Goal: Transaction & Acquisition: Book appointment/travel/reservation

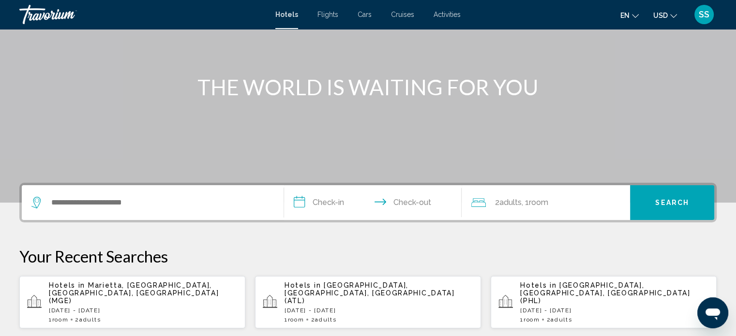
scroll to position [145, 0]
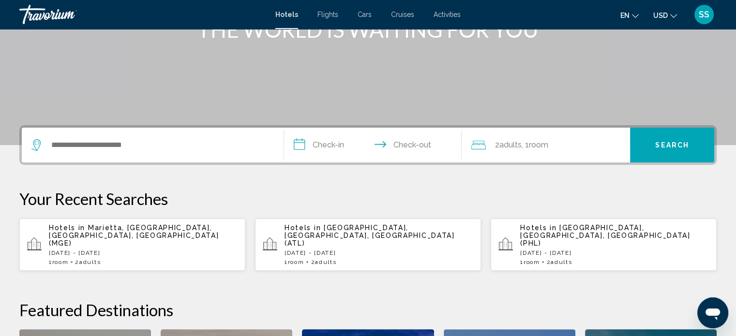
click at [321, 148] on input "**********" at bounding box center [375, 147] width 182 height 38
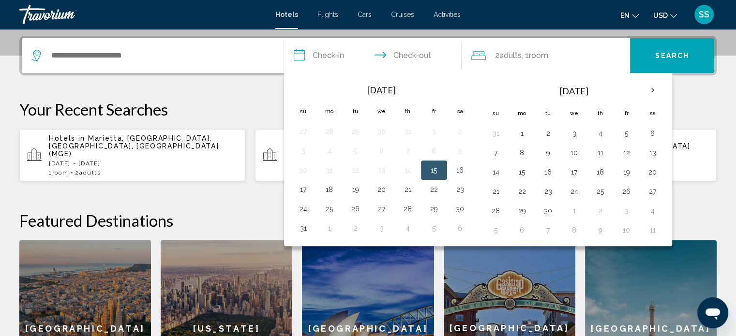
scroll to position [238, 0]
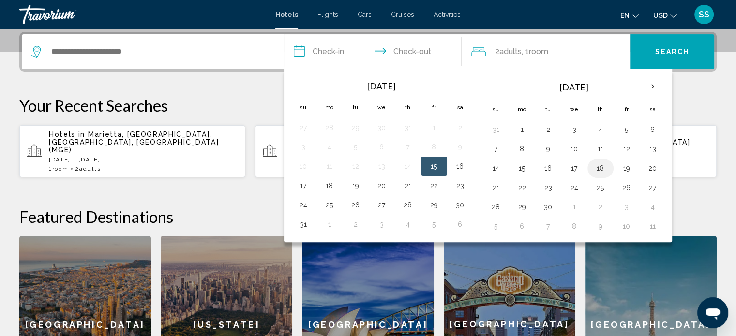
click at [597, 168] on button "18" at bounding box center [599, 169] width 15 height 14
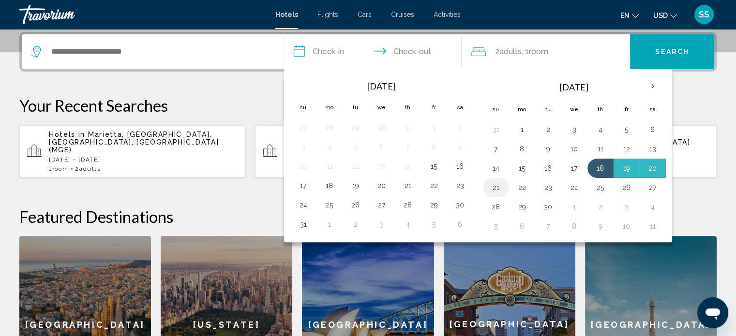
click at [491, 185] on button "21" at bounding box center [495, 188] width 15 height 14
type input "**********"
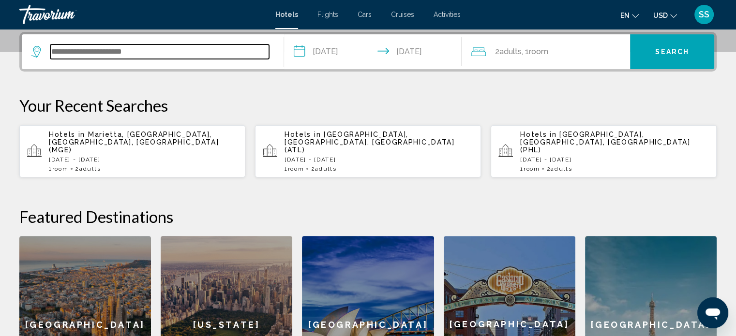
click at [83, 50] on input "Search widget" at bounding box center [159, 51] width 219 height 15
type input "*"
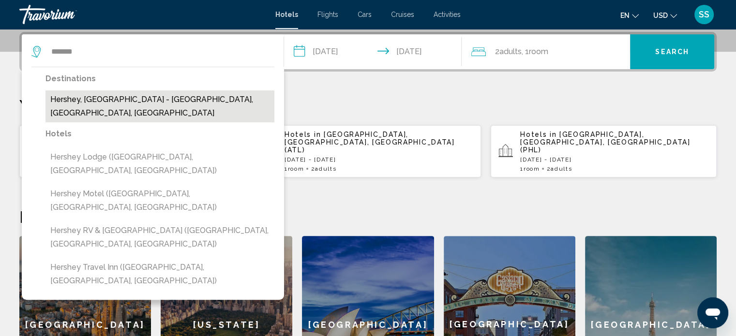
click at [115, 95] on button "Hershey, [GEOGRAPHIC_DATA] - [GEOGRAPHIC_DATA], [GEOGRAPHIC_DATA], [GEOGRAPHIC_…" at bounding box center [159, 106] width 229 height 32
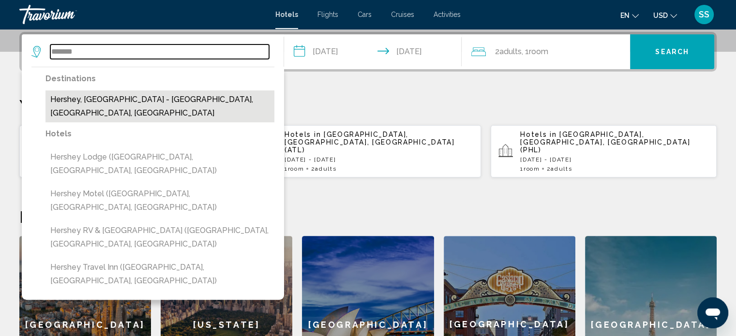
type input "**********"
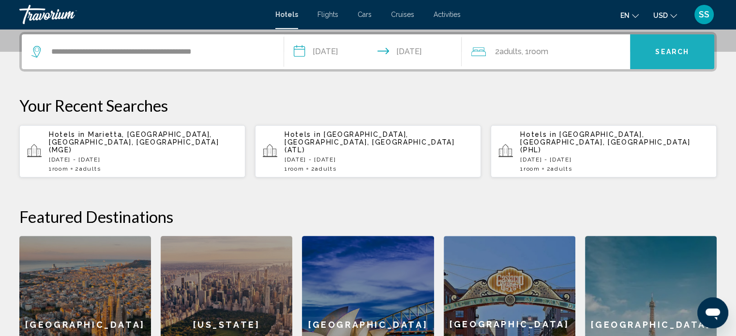
click at [653, 60] on button "Search" at bounding box center [672, 51] width 84 height 35
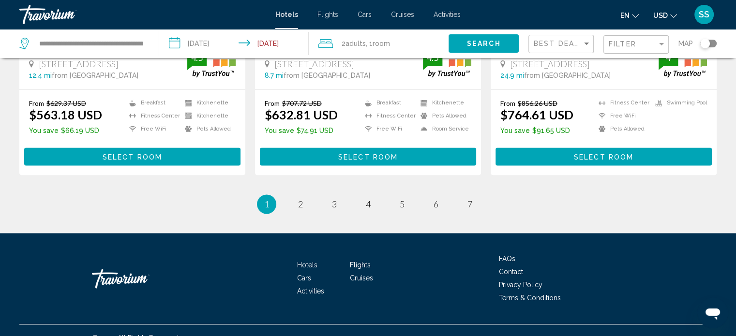
scroll to position [1350, 0]
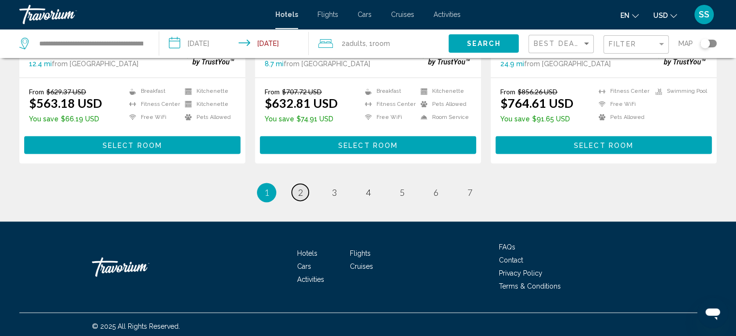
click at [299, 184] on link "page 2" at bounding box center [300, 192] width 17 height 17
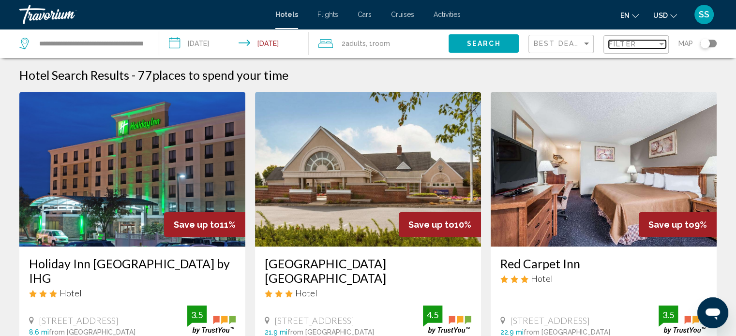
click at [651, 43] on div "Filter" at bounding box center [632, 44] width 48 height 8
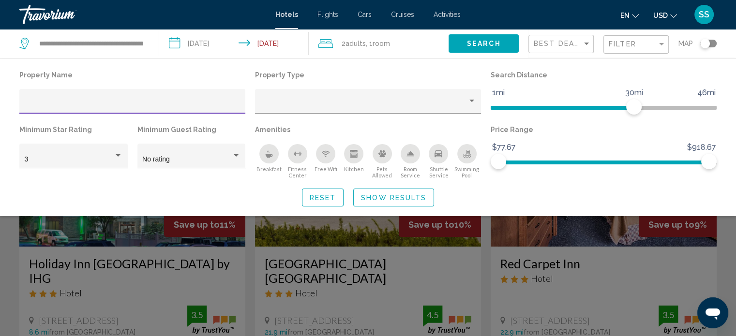
click at [98, 104] on input "Hotel Filters" at bounding box center [133, 105] width 216 height 8
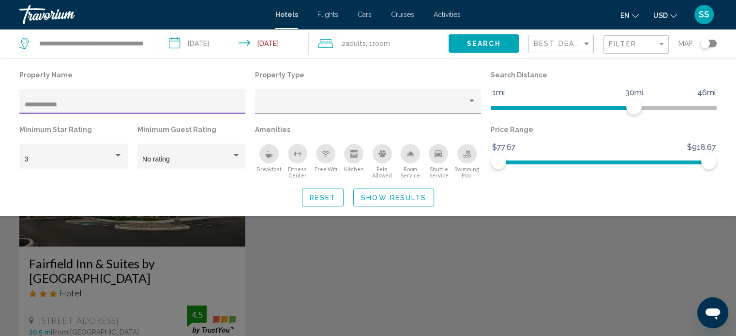
type input "**********"
click at [394, 201] on span "Show Results" at bounding box center [393, 198] width 65 height 8
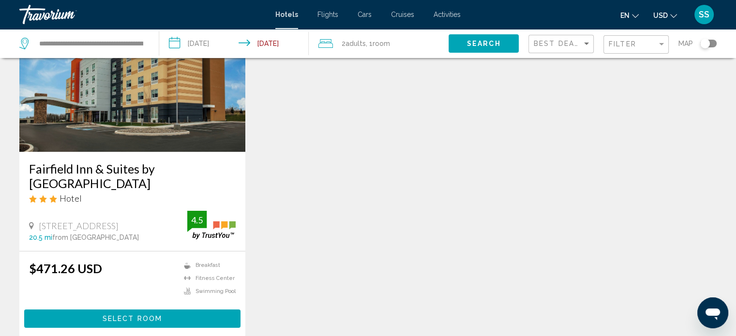
scroll to position [97, 0]
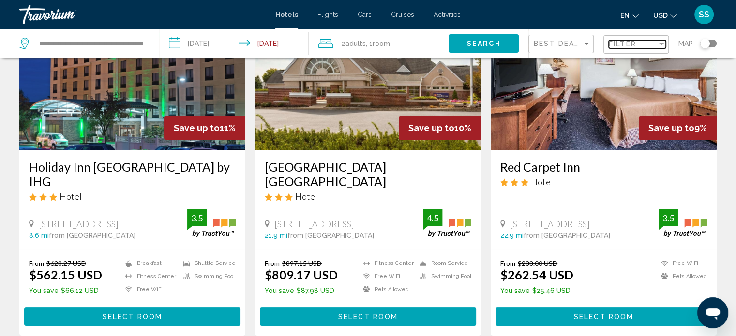
click at [650, 43] on div "Filter" at bounding box center [632, 44] width 48 height 8
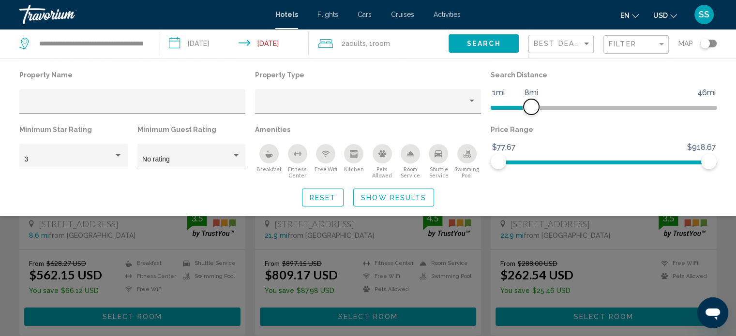
drag, startPoint x: 630, startPoint y: 108, endPoint x: 529, endPoint y: 110, distance: 101.1
click at [529, 110] on span "Hotel Filters" at bounding box center [530, 106] width 15 height 15
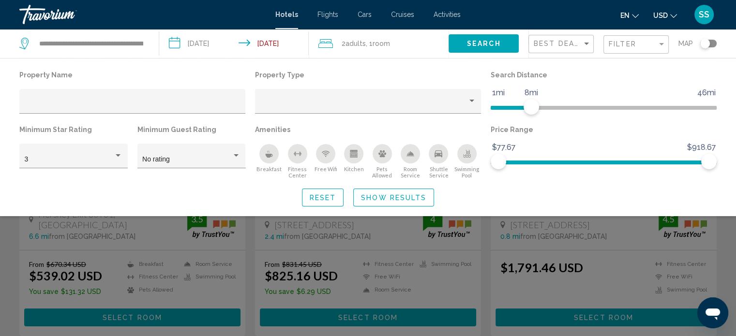
click at [380, 197] on span "Show Results" at bounding box center [393, 198] width 65 height 8
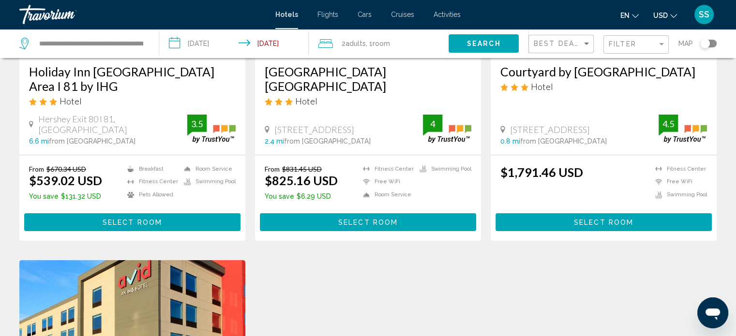
scroll to position [193, 0]
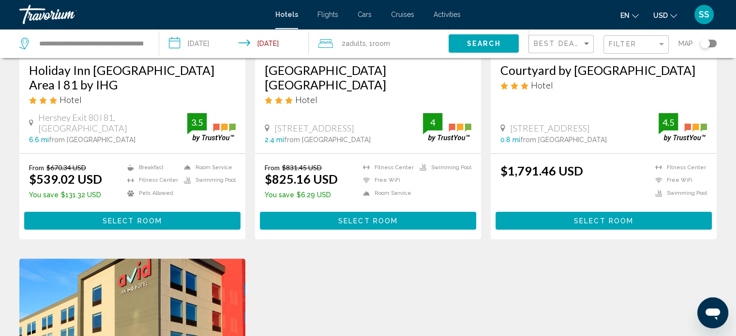
click at [559, 70] on h3 "Courtyard by [GEOGRAPHIC_DATA]" at bounding box center [603, 70] width 207 height 15
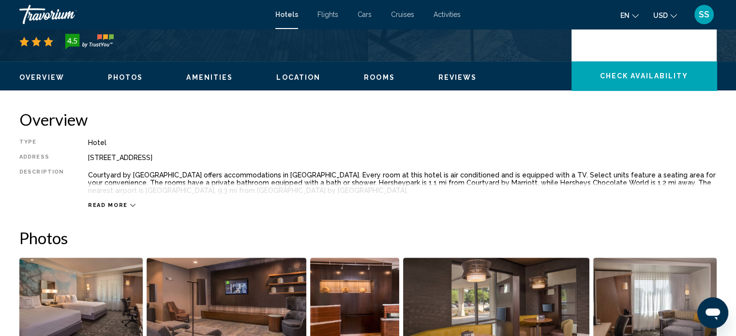
scroll to position [248, 0]
